Goal: Task Accomplishment & Management: Manage account settings

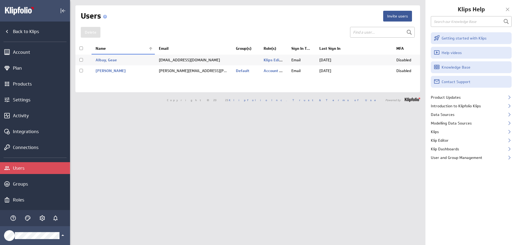
click at [81, 60] on input "checkbox" at bounding box center [81, 60] width 4 height 4
checkbox input "true"
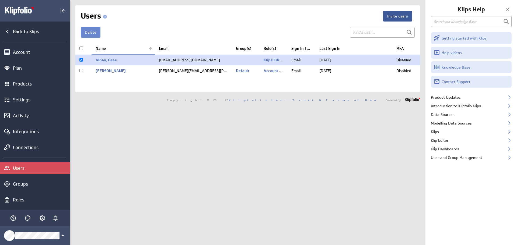
click at [89, 35] on button "Delete" at bounding box center [91, 32] width 20 height 11
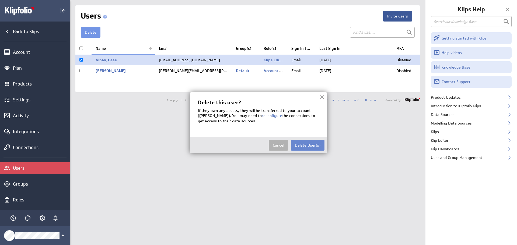
click at [310, 144] on button "Delete User(s)" at bounding box center [308, 145] width 34 height 11
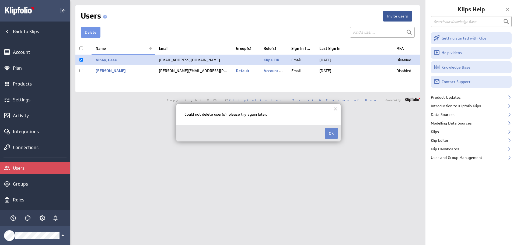
click at [334, 134] on button "OK" at bounding box center [331, 133] width 13 height 11
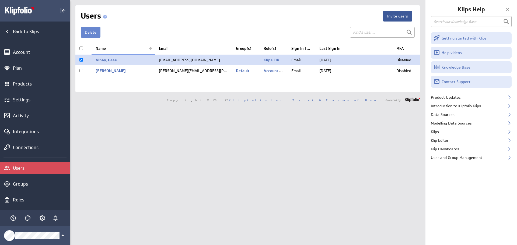
click at [92, 32] on button "Delete" at bounding box center [91, 32] width 20 height 11
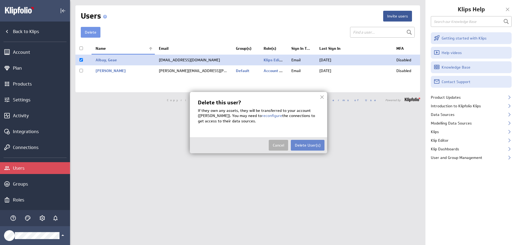
click at [314, 144] on button "Delete User(s)" at bounding box center [308, 145] width 34 height 11
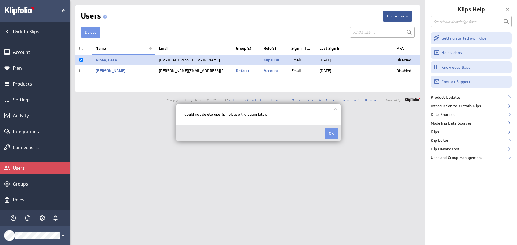
click at [331, 132] on button "OK" at bounding box center [331, 133] width 13 height 11
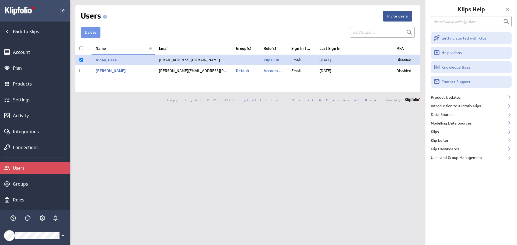
click at [60, 235] on div "Klipfolio Account" at bounding box center [40, 235] width 51 height 7
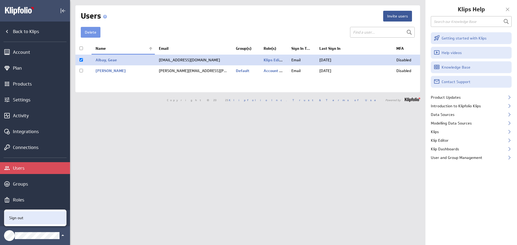
click at [25, 214] on div "Sign out" at bounding box center [35, 218] width 62 height 13
